Goal: Task Accomplishment & Management: Complete application form

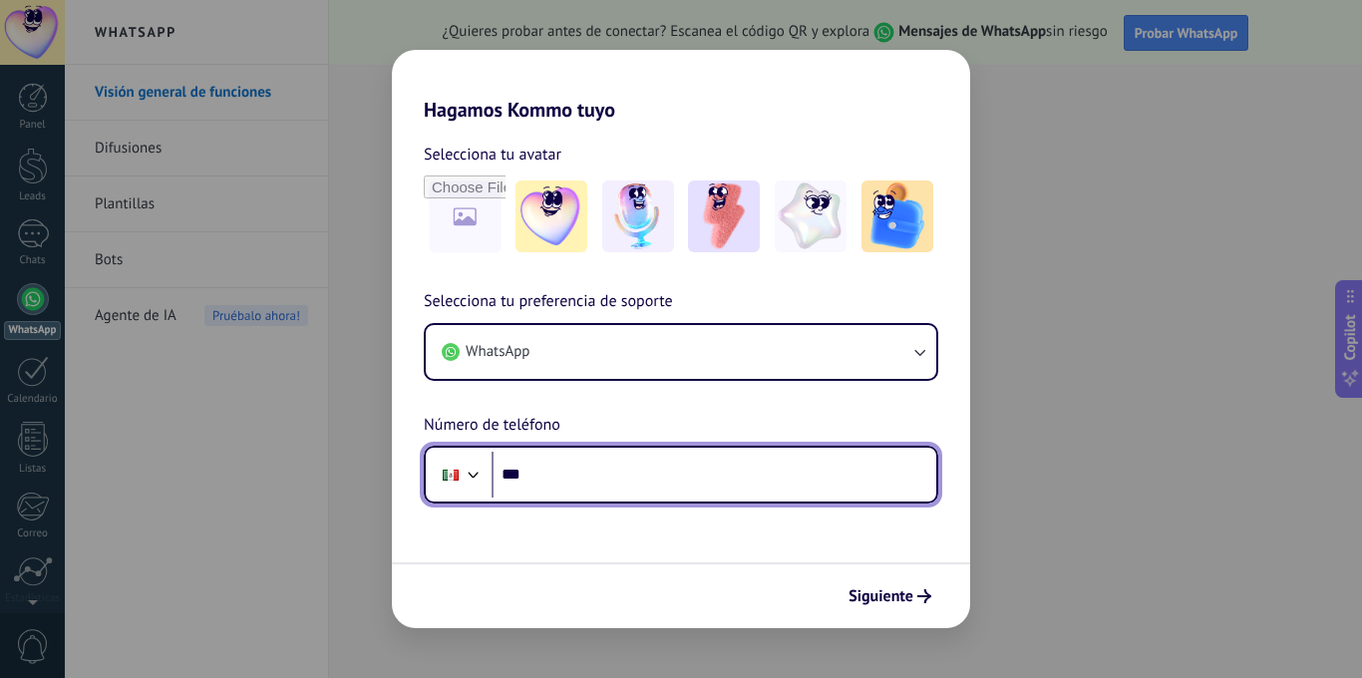
click at [796, 492] on input "***" at bounding box center [714, 475] width 445 height 46
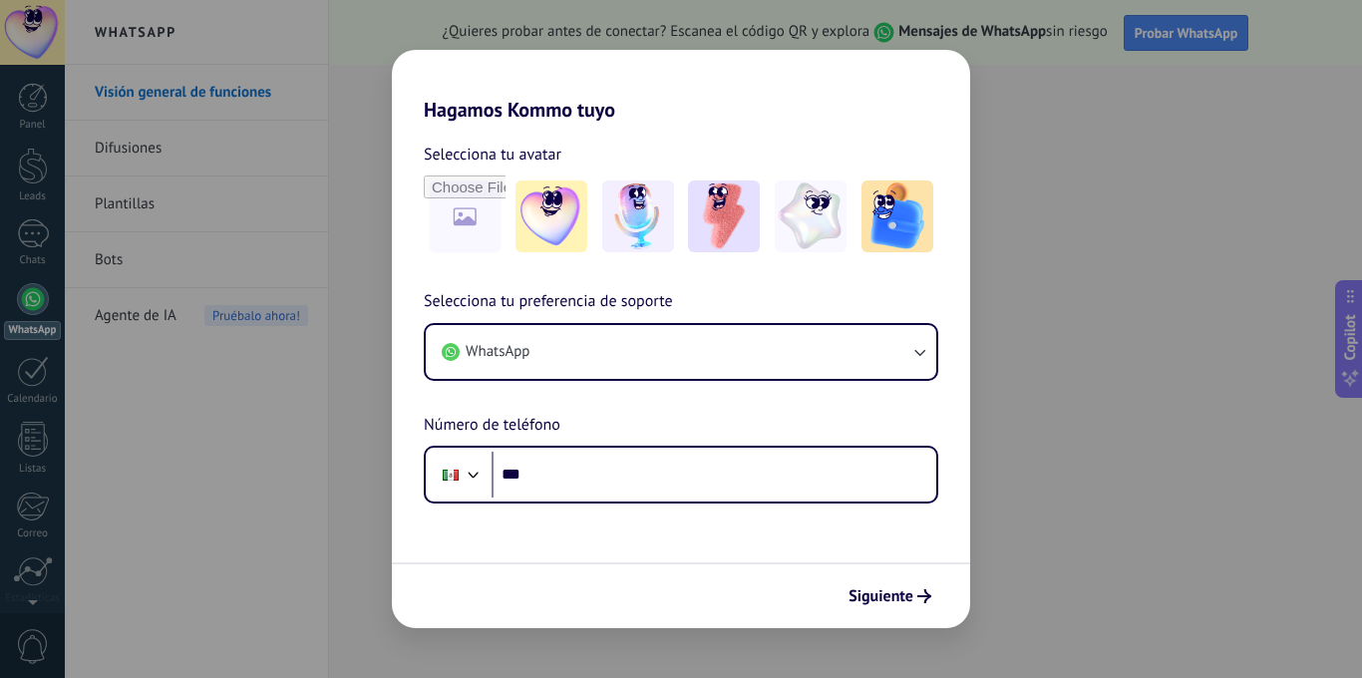
click at [1140, 401] on div "Hagamos Kommo tuyo Selecciona tu avatar Selecciona tu preferencia de soporte Wh…" at bounding box center [681, 339] width 1362 height 678
click at [905, 595] on span "Siguiente" at bounding box center [881, 596] width 65 height 14
